Goal: Find specific page/section

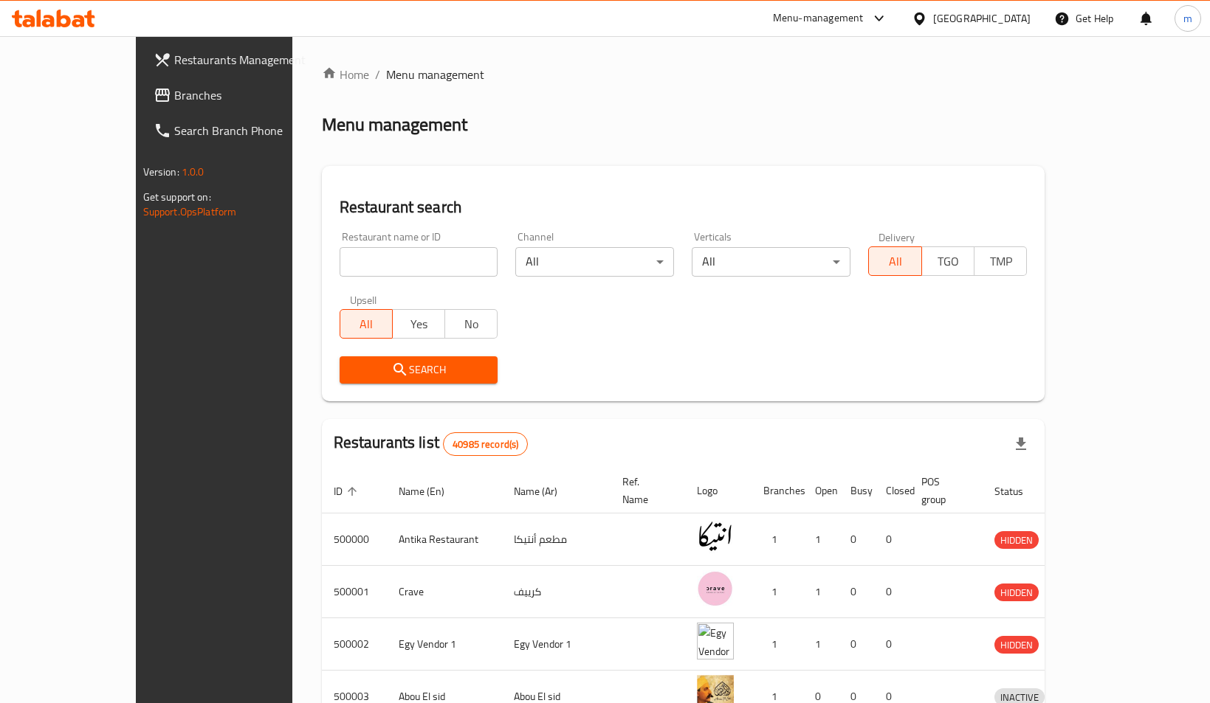
click at [1008, 26] on div "[GEOGRAPHIC_DATA]" at bounding box center [981, 18] width 97 height 16
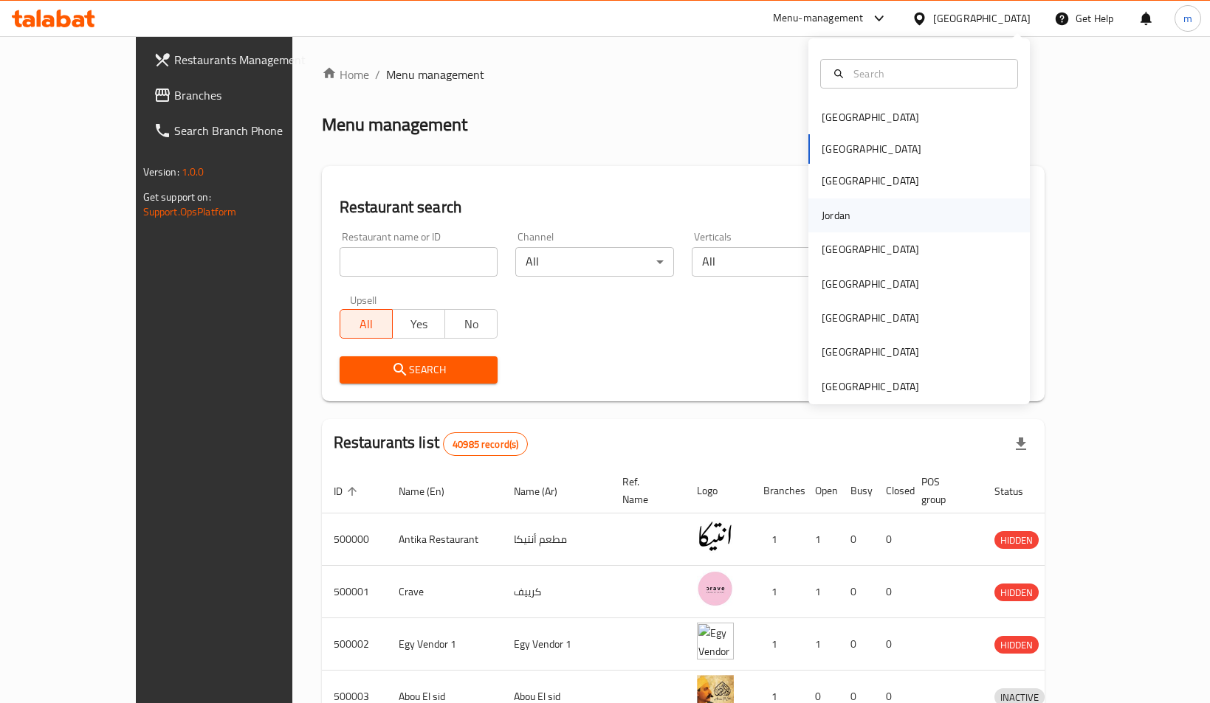
click at [883, 218] on div "Jordan" at bounding box center [918, 216] width 221 height 34
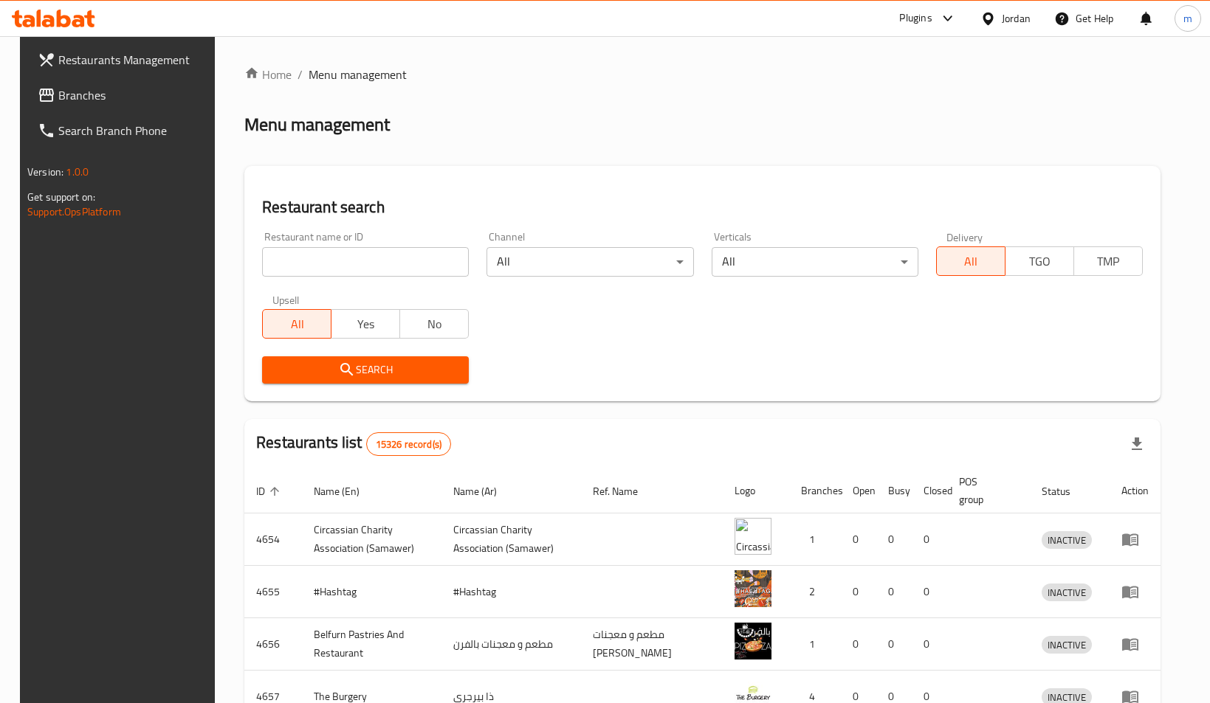
click at [117, 96] on span "Branches" at bounding box center [134, 95] width 152 height 18
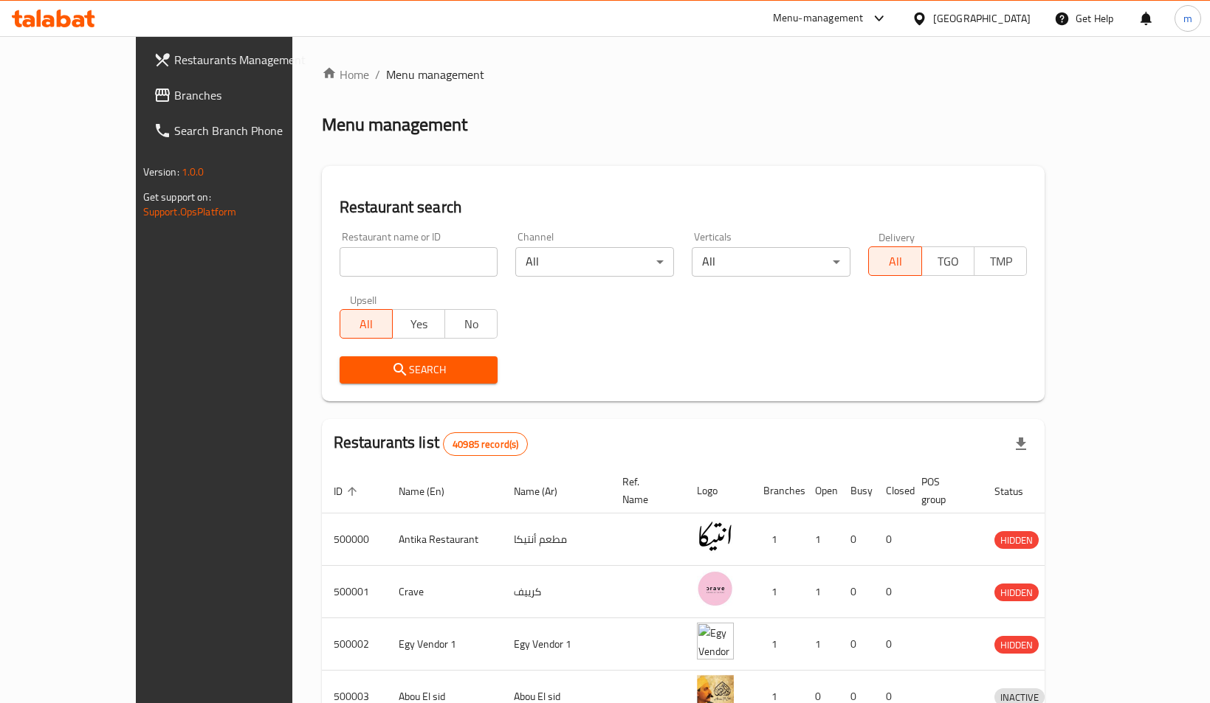
click at [174, 89] on span "Branches" at bounding box center [250, 95] width 152 height 18
